Goal: Find specific page/section: Find specific page/section

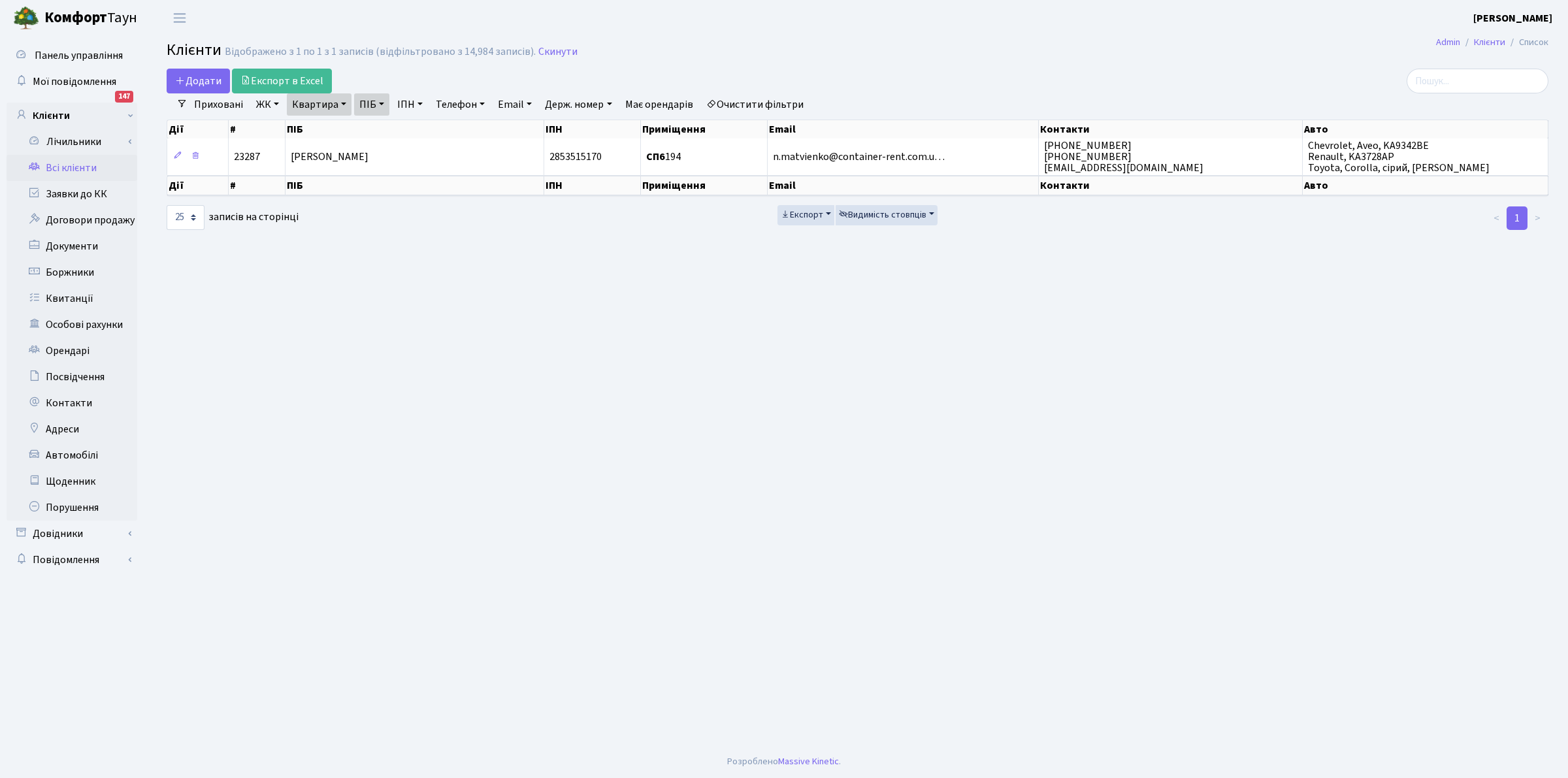
select select "25"
click at [552, 47] on link "Скинути" at bounding box center [558, 52] width 39 height 12
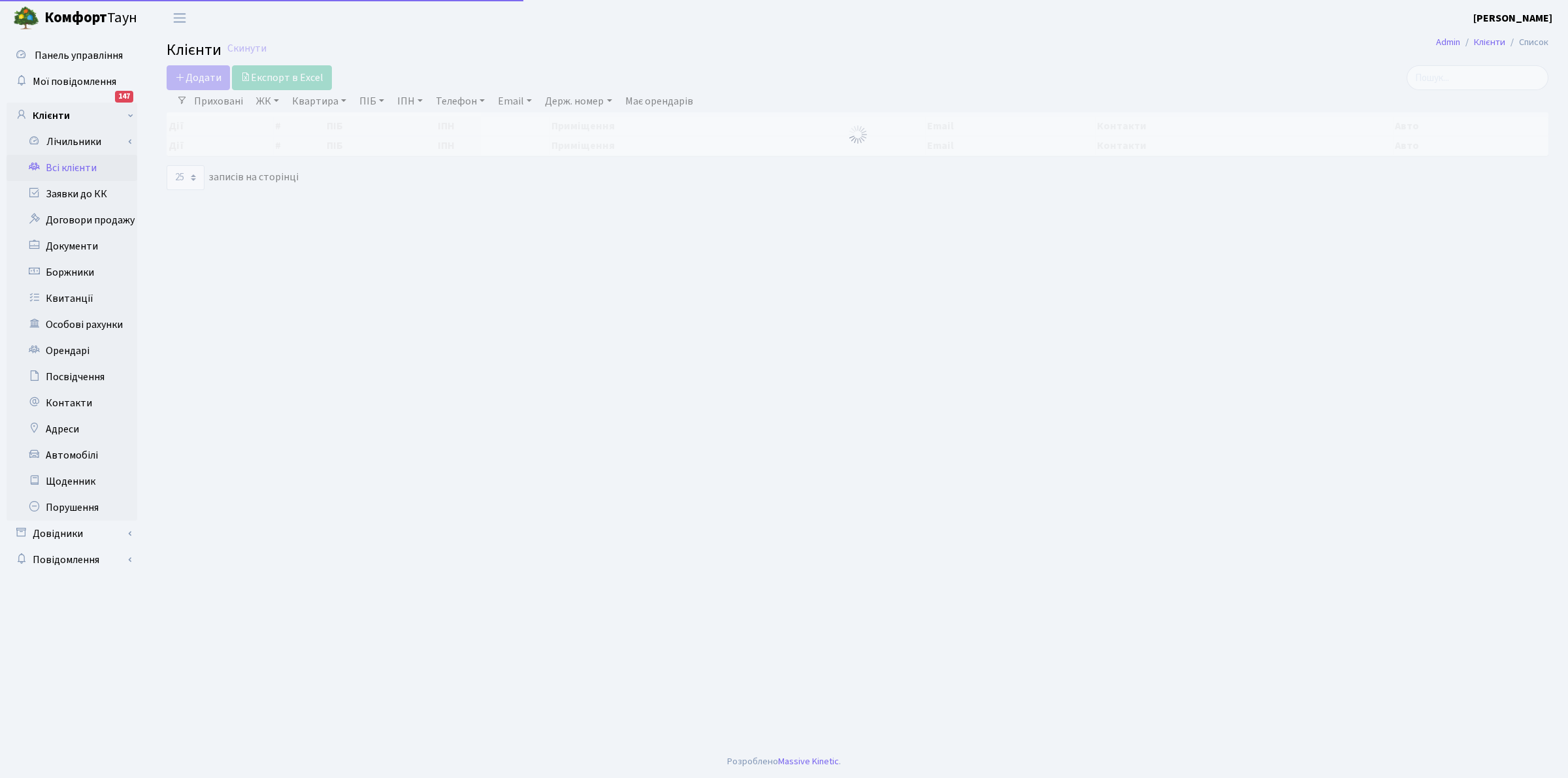
select select "25"
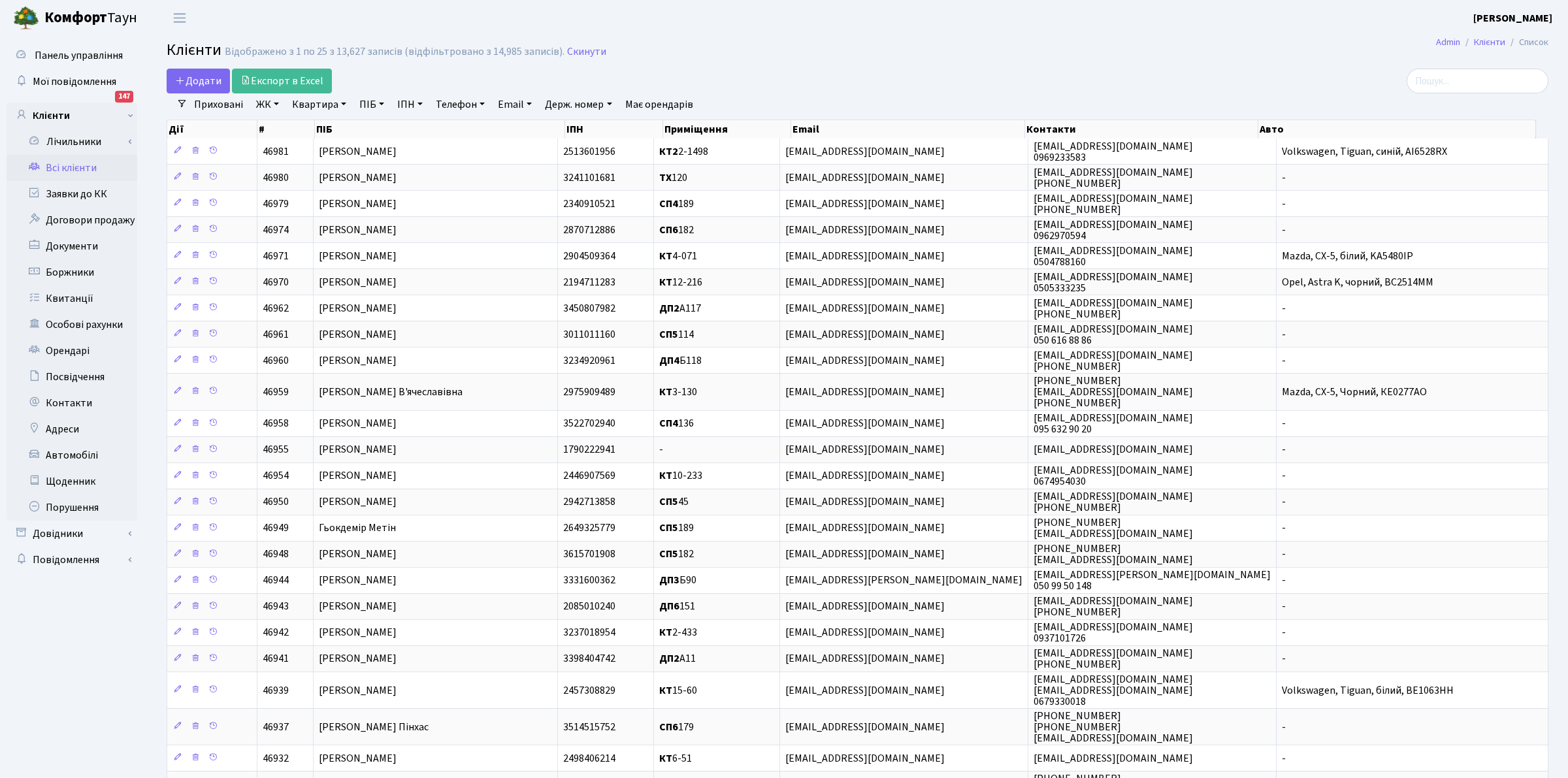
click at [367, 99] on link "ПІБ" at bounding box center [371, 104] width 36 height 22
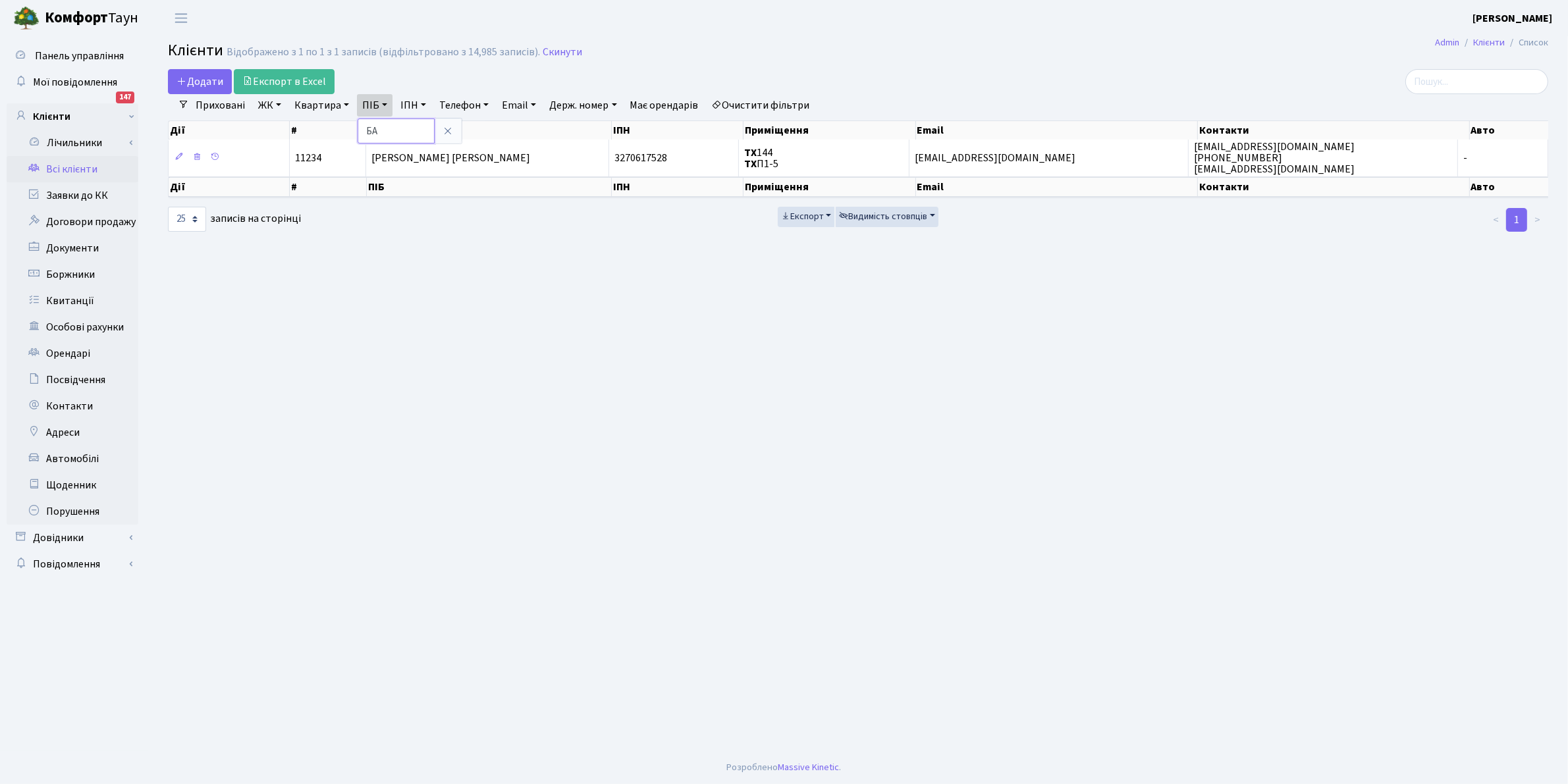
type input "Б"
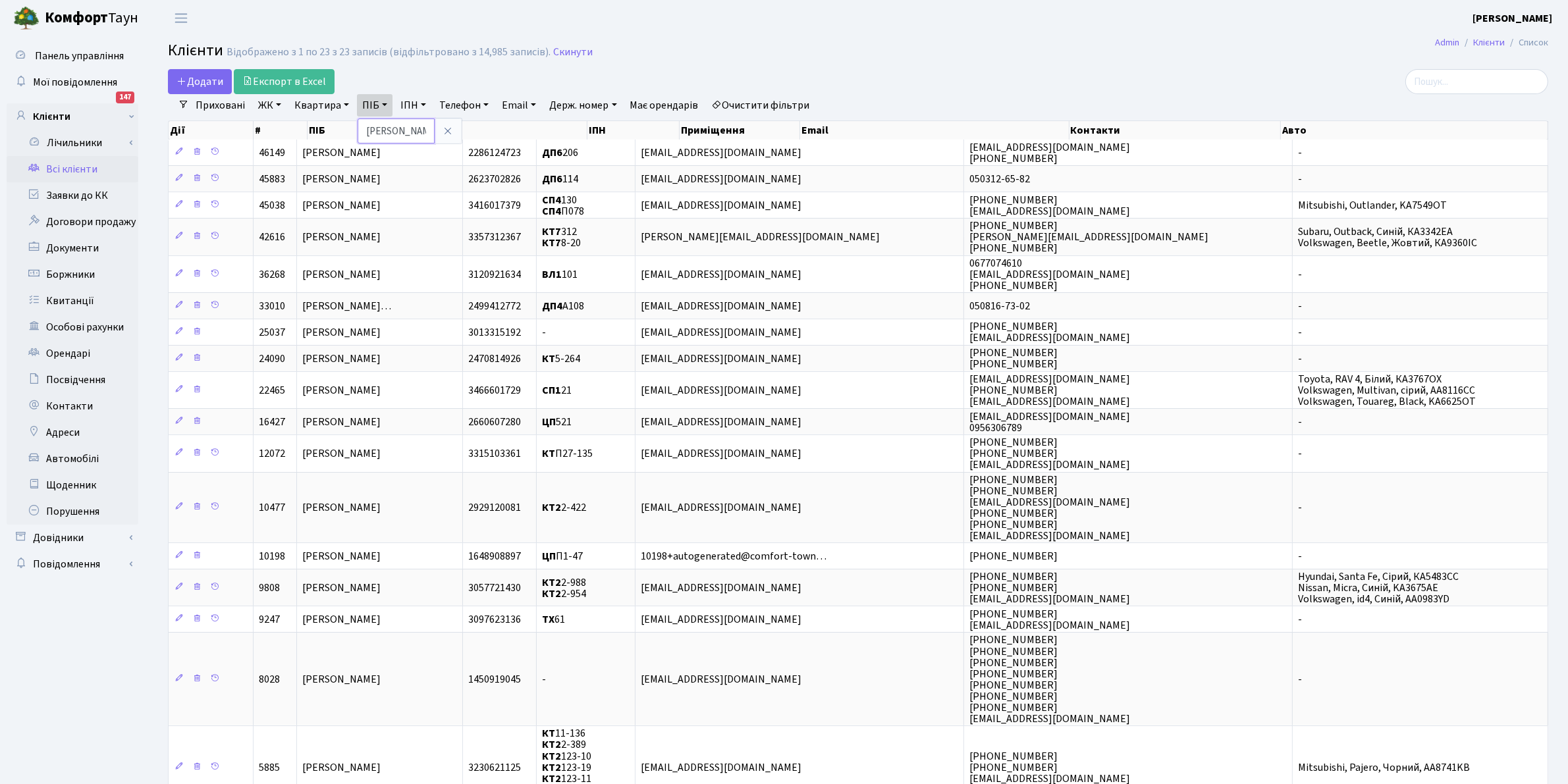
click at [412, 126] on input "[PERSON_NAME]" at bounding box center [396, 131] width 77 height 25
type input "[PERSON_NAME]"
type input "ДОВЖ"
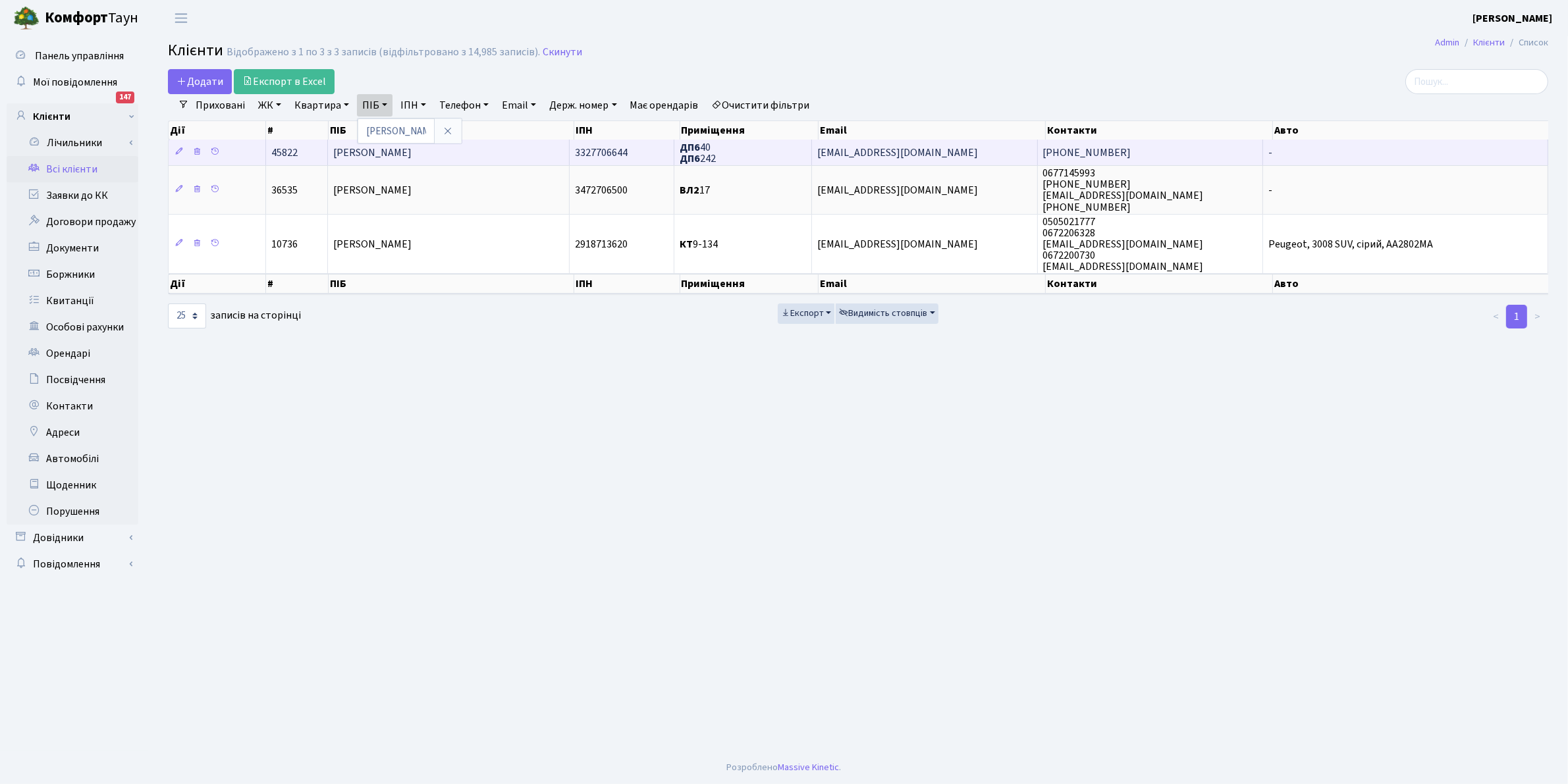
click at [412, 151] on span "[PERSON_NAME]" at bounding box center [372, 153] width 79 height 15
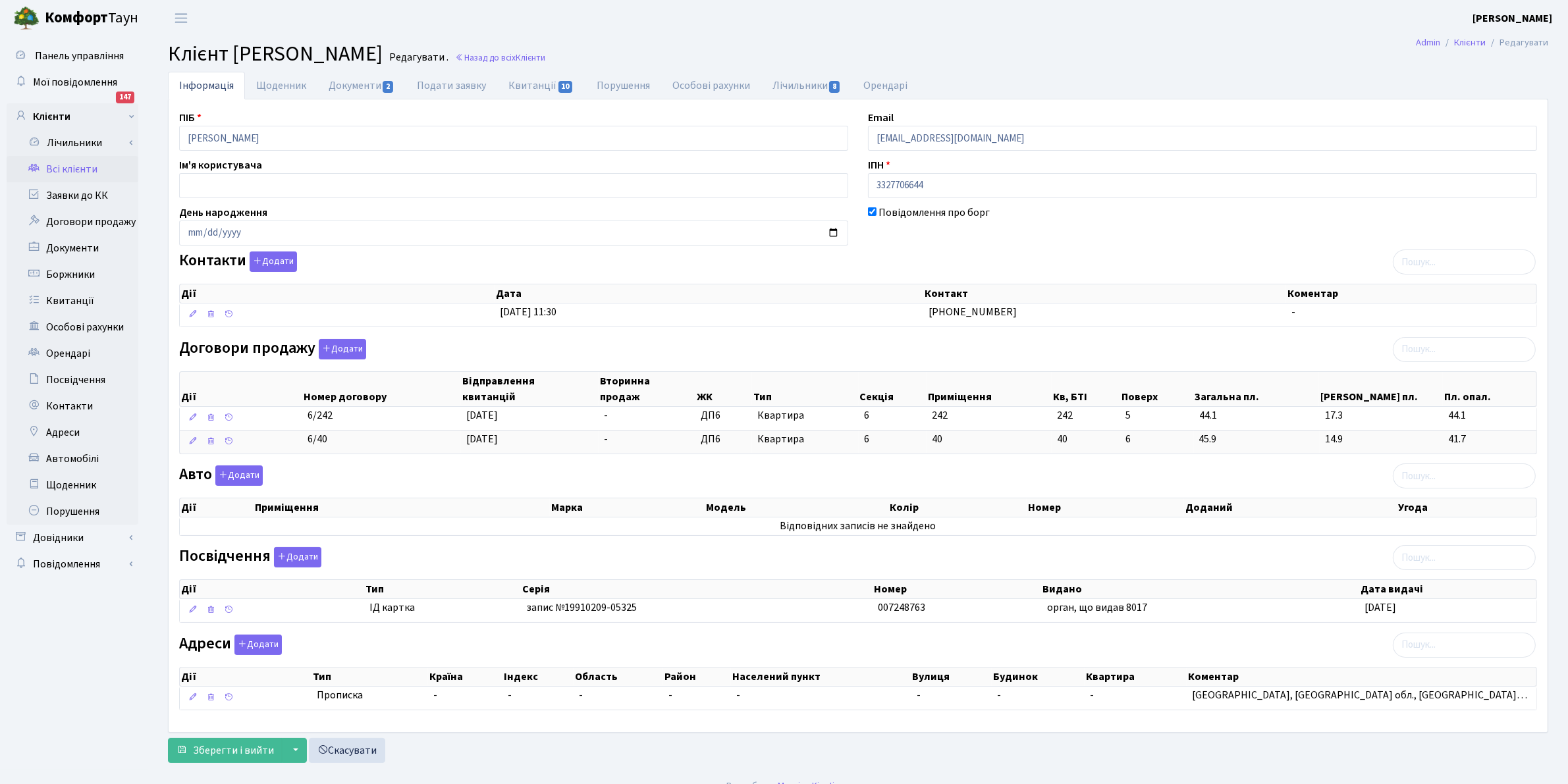
click at [710, 24] on header "Комфорт Таун Клишко І. В. Мій обліковий запис Вийти" at bounding box center [784, 18] width 1568 height 36
click at [63, 169] on link "Всі клієнти" at bounding box center [73, 169] width 131 height 26
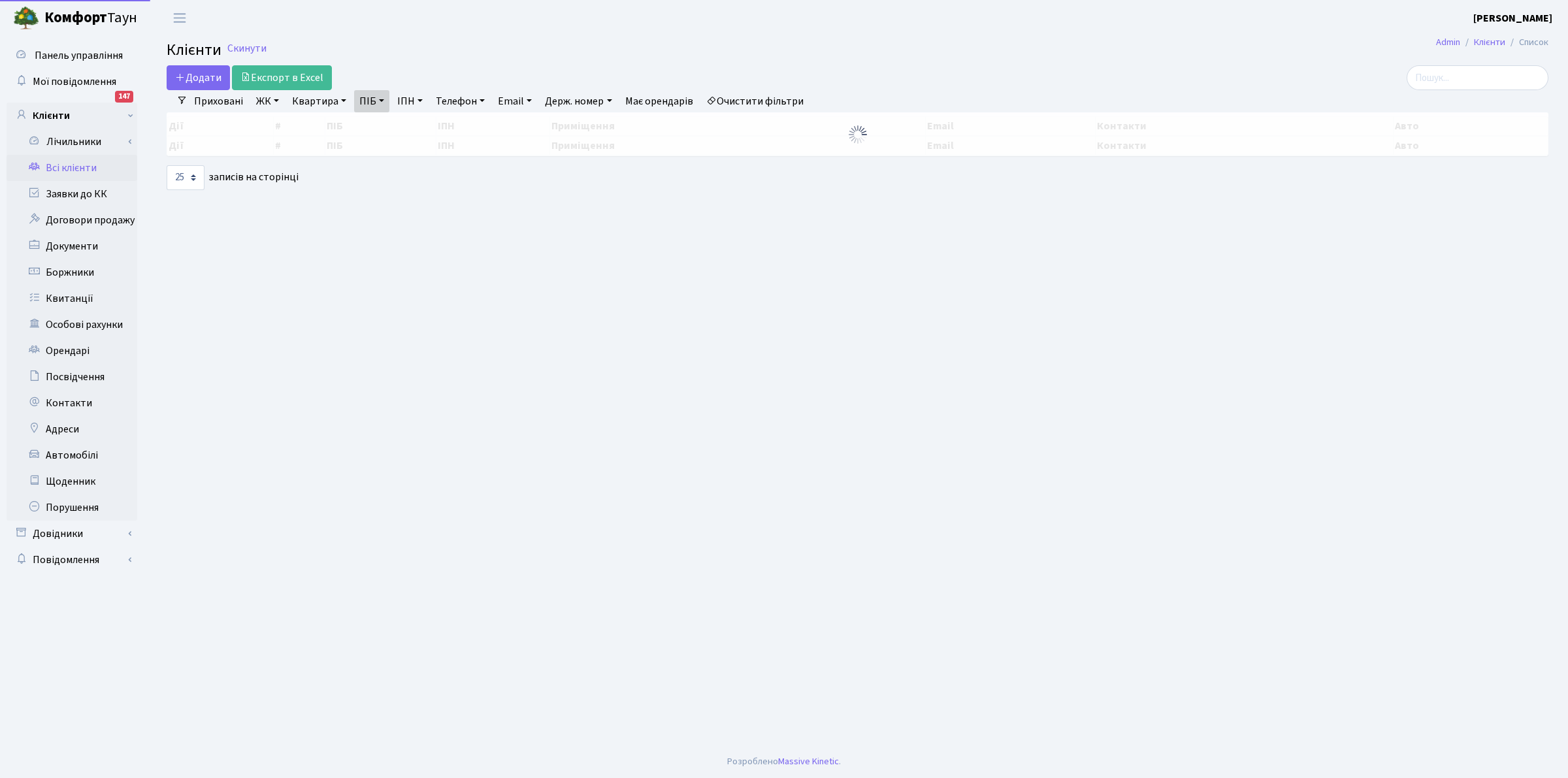
select select "25"
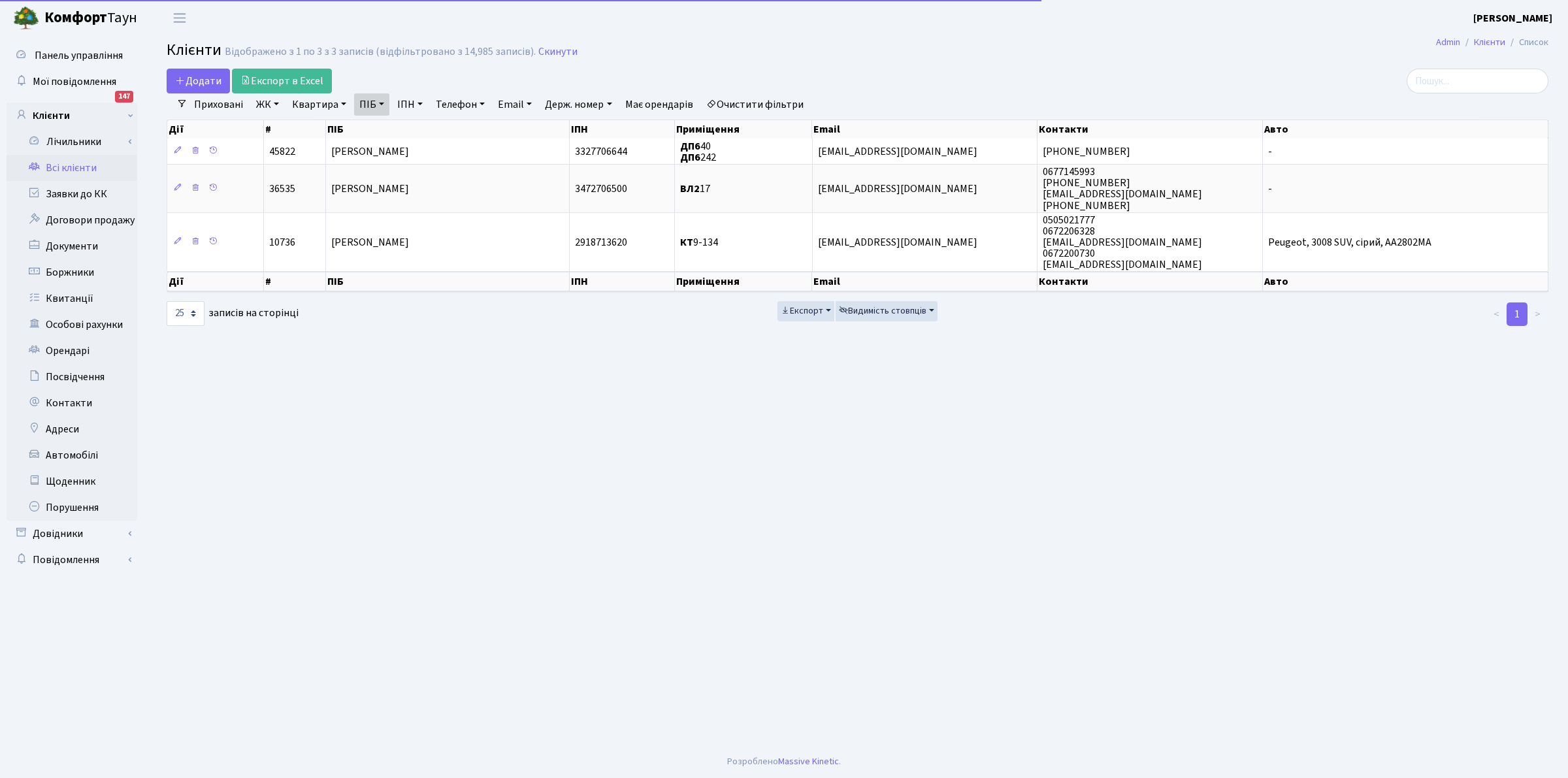
click at [366, 105] on link "ПІБ" at bounding box center [371, 104] width 36 height 22
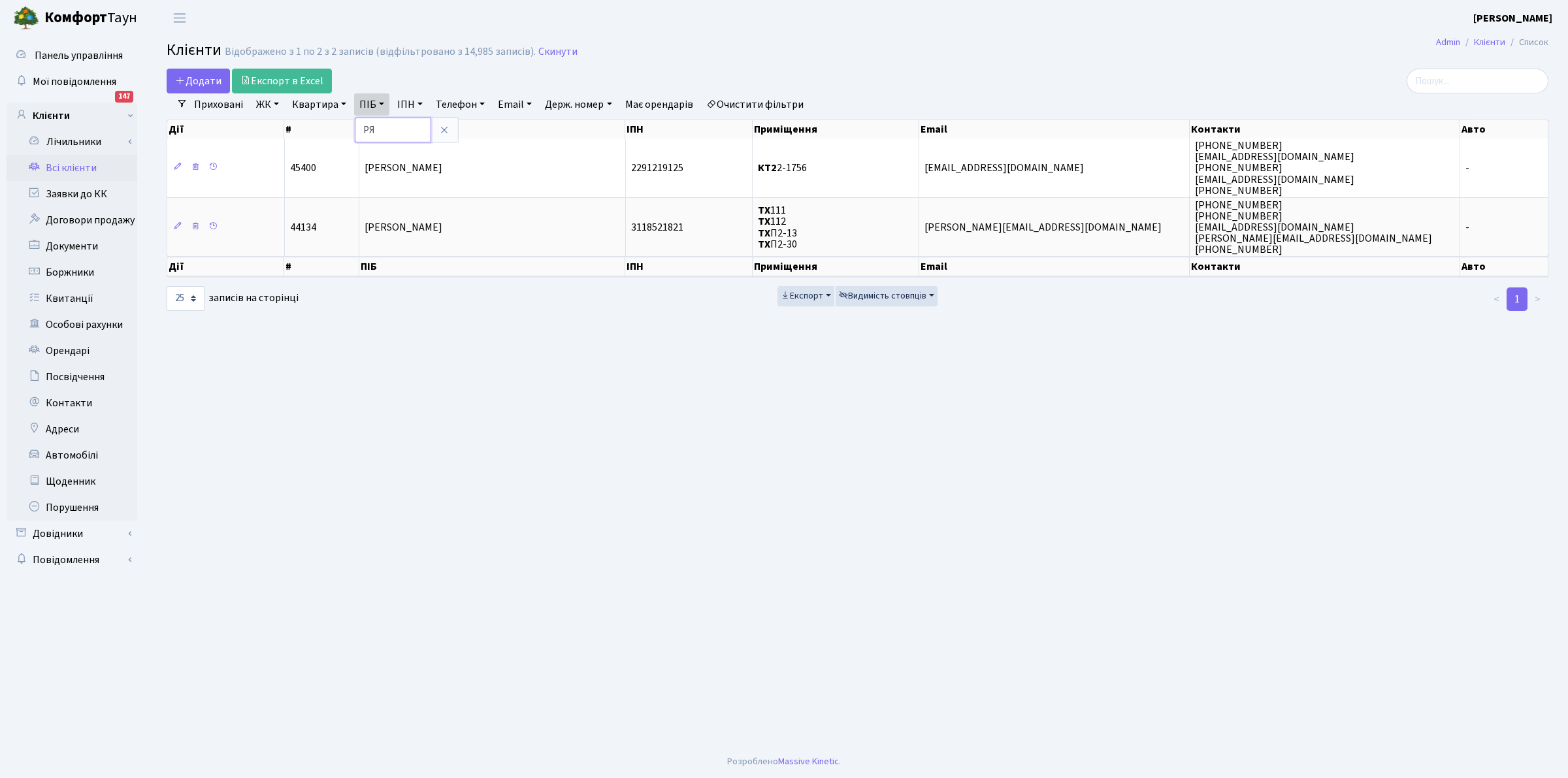
type input "Р"
type input "СИДОРЕН"
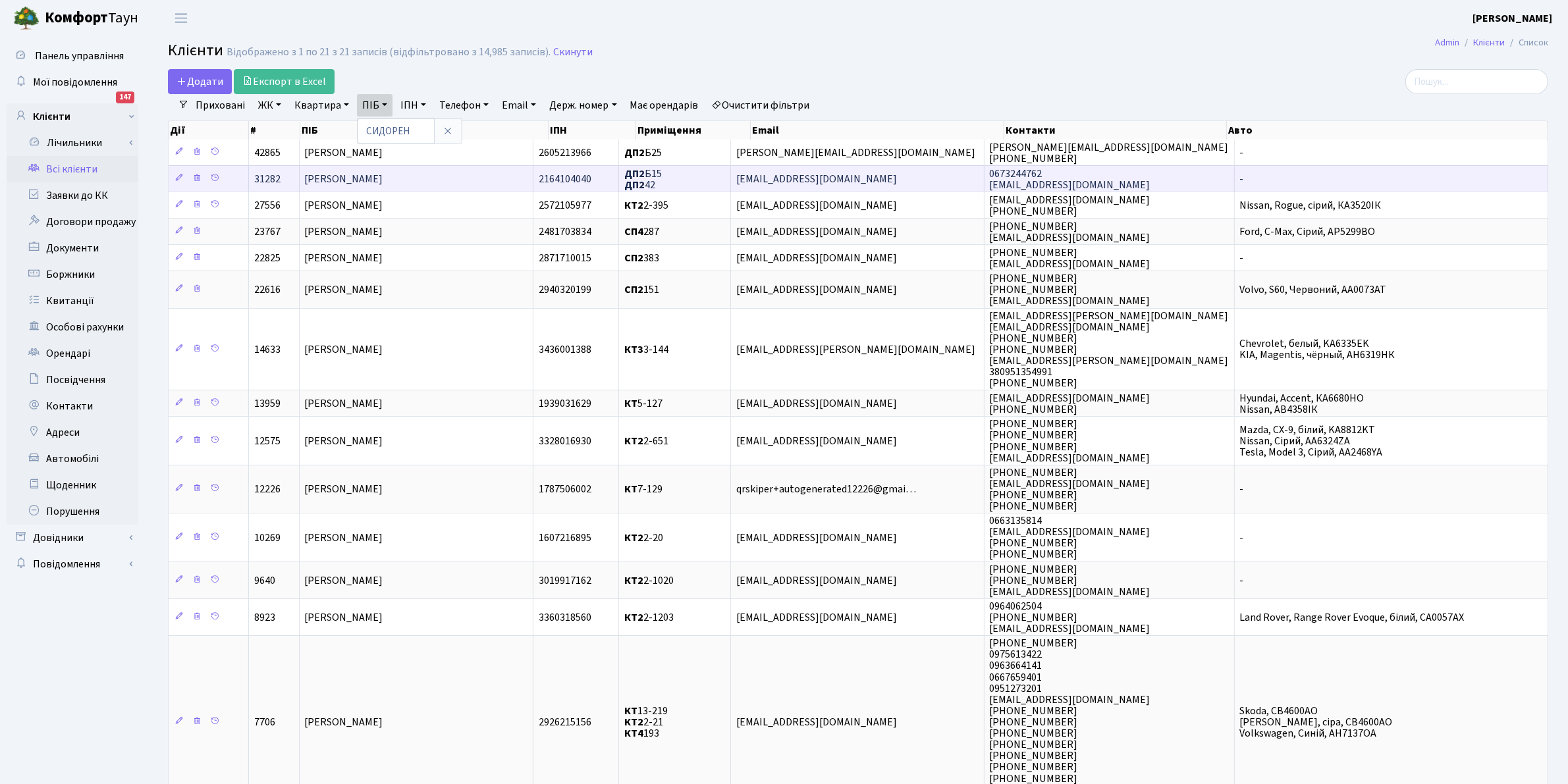
click at [645, 185] on b "ДП2" at bounding box center [634, 185] width 21 height 15
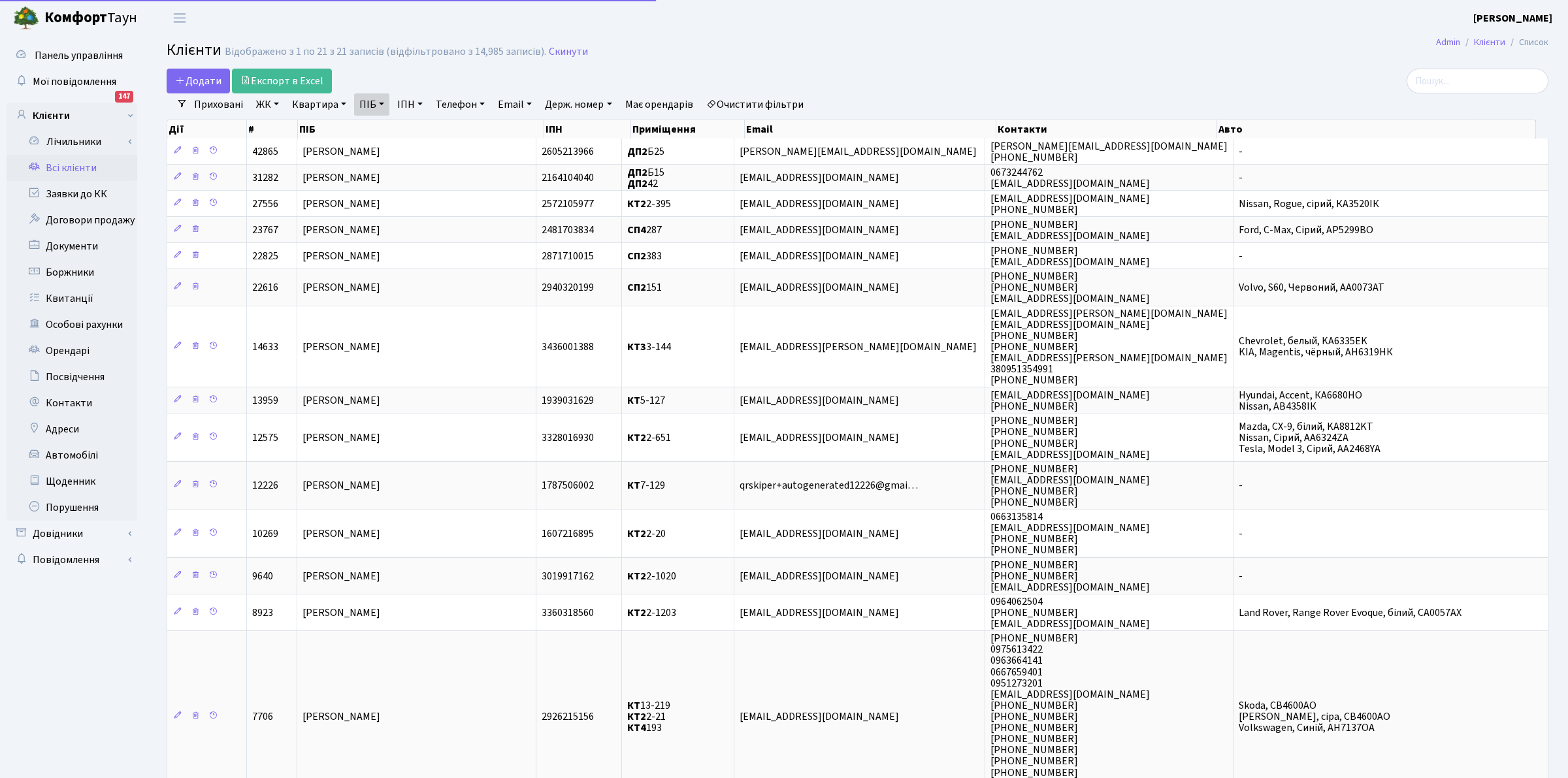
select select "25"
click at [354, 102] on link "ПІБ" at bounding box center [371, 104] width 36 height 22
click at [405, 133] on input "СИДОРЕН" at bounding box center [393, 130] width 77 height 25
type input "С"
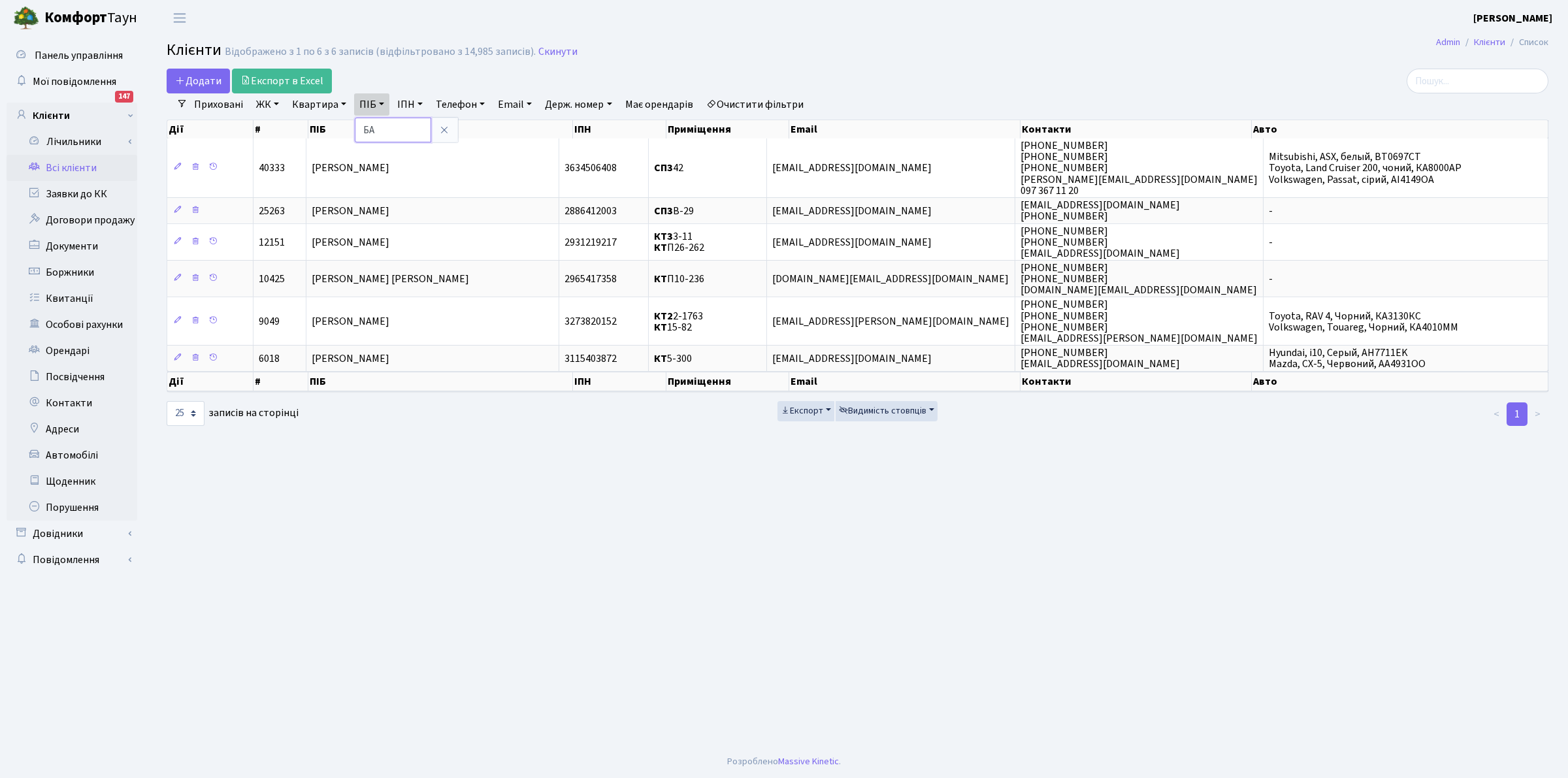
type input "Б"
type input "ВОРОНА"
